Goal: Check status: Check status

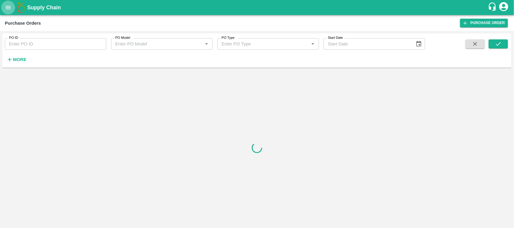
click at [10, 9] on icon "open drawer" at bounding box center [8, 7] width 5 height 3
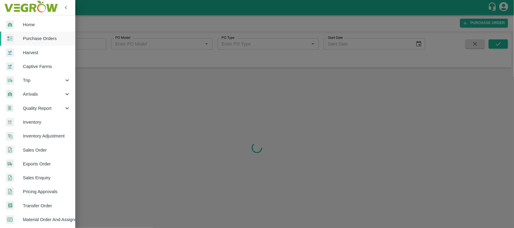
click at [32, 85] on div "Trip" at bounding box center [37, 80] width 75 height 14
click at [35, 93] on span "Fruit Movement" at bounding box center [49, 94] width 43 height 7
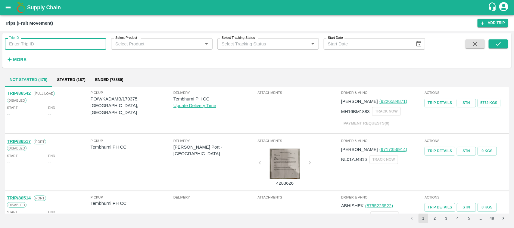
click at [27, 47] on input "Trip ID" at bounding box center [55, 43] width 101 height 11
paste input "86532"
type input "86532"
click at [491, 45] on button "submit" at bounding box center [498, 43] width 19 height 9
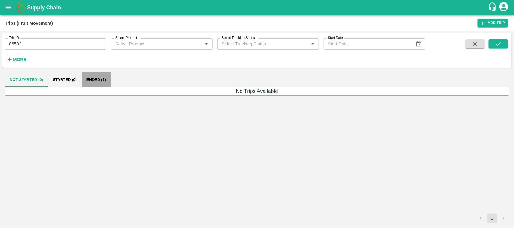
click at [100, 81] on button "Ended (1)" at bounding box center [96, 80] width 29 height 14
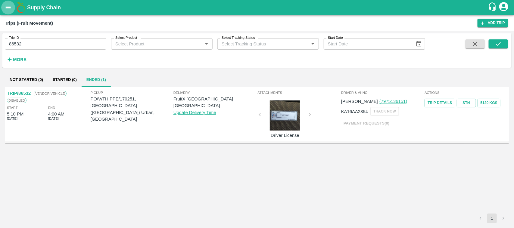
click at [2, 6] on button "open drawer" at bounding box center [8, 8] width 14 height 14
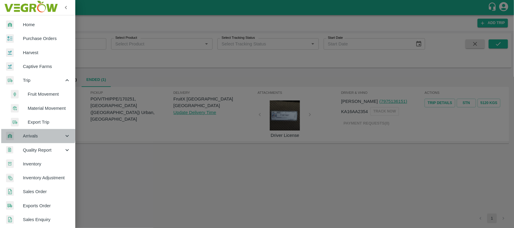
click at [33, 135] on span "Arrivals" at bounding box center [43, 136] width 41 height 7
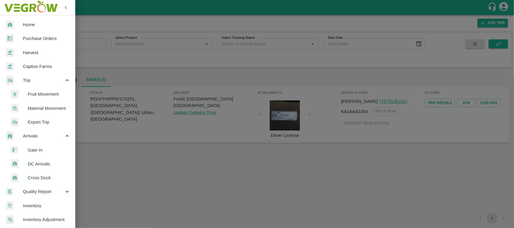
click at [37, 166] on span "DC Arrivals" at bounding box center [49, 164] width 43 height 7
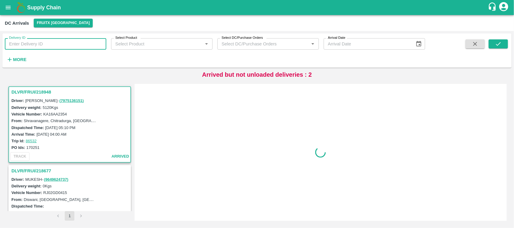
click at [37, 47] on input "Delivery ID" at bounding box center [55, 43] width 101 height 11
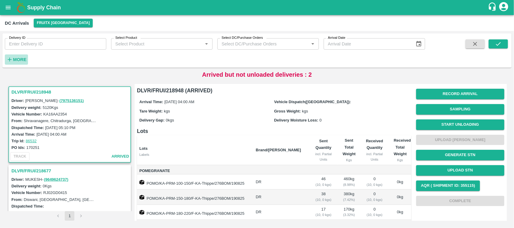
click at [23, 57] on strong "More" at bounding box center [20, 59] width 14 height 5
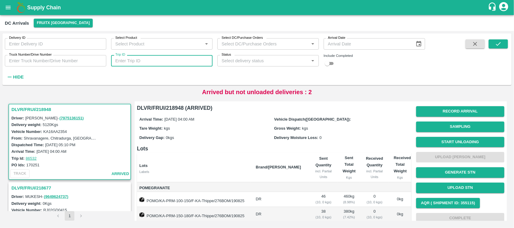
click at [164, 64] on input "Trip ID" at bounding box center [161, 60] width 101 height 11
paste input "86532"
type input "86532"
click at [496, 45] on icon "submit" at bounding box center [498, 44] width 7 height 7
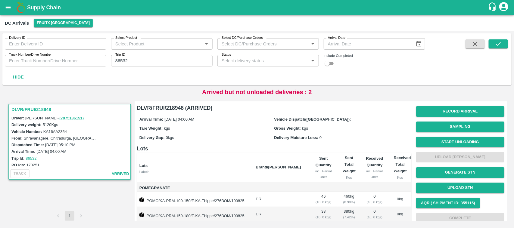
click at [30, 106] on h3 "DLVR/FRUI/218948" at bounding box center [70, 110] width 118 height 8
click at [35, 109] on h3 "DLVR/FRUI/218948" at bounding box center [70, 110] width 118 height 8
drag, startPoint x: 182, startPoint y: 108, endPoint x: 167, endPoint y: 107, distance: 14.8
click at [167, 107] on h6 "DLVR/FRUI/218948 (ARRIVED)" at bounding box center [274, 108] width 274 height 8
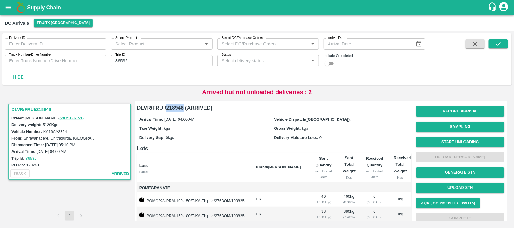
drag, startPoint x: 166, startPoint y: 108, endPoint x: 183, endPoint y: 108, distance: 16.3
click at [183, 108] on h6 "DLVR/FRUI/218948 (ARRIVED)" at bounding box center [274, 108] width 274 height 8
copy h6 "218948"
drag, startPoint x: 144, startPoint y: 55, endPoint x: 95, endPoint y: 67, distance: 50.2
click at [95, 67] on div "Delivery ID Delivery ID Select Product Select Product   * Select DC/Purchase Or…" at bounding box center [212, 57] width 425 height 49
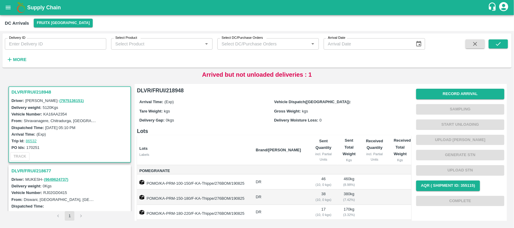
drag, startPoint x: 20, startPoint y: 56, endPoint x: 126, endPoint y: 59, distance: 105.4
click at [126, 59] on div "Delivery ID Delivery ID Select Product Select Product   * Select DC/Purchase Or…" at bounding box center [212, 48] width 425 height 31
click at [18, 56] on h6 "More" at bounding box center [20, 60] width 14 height 8
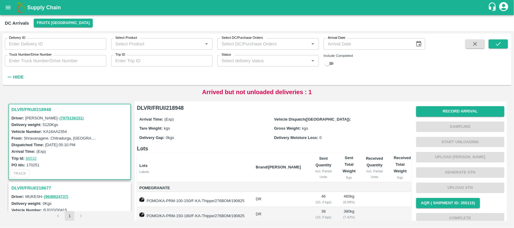
drag, startPoint x: 121, startPoint y: 53, endPoint x: 129, endPoint y: 62, distance: 11.9
click at [129, 62] on div "Trip ID Trip ID" at bounding box center [161, 60] width 101 height 11
click at [129, 62] on input "Trip ID" at bounding box center [161, 60] width 101 height 11
paste input "86532"
type input "86532"
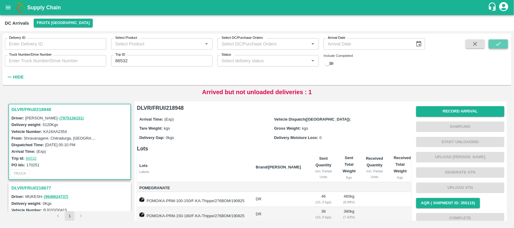
click at [503, 46] on button "submit" at bounding box center [498, 43] width 19 height 9
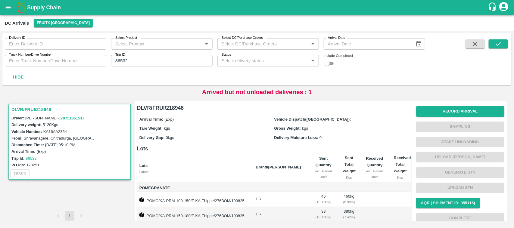
click at [37, 110] on h3 "DLVR/FRUI/218948" at bounding box center [70, 110] width 118 height 8
